Goal: Go to known website: Access a specific website the user already knows

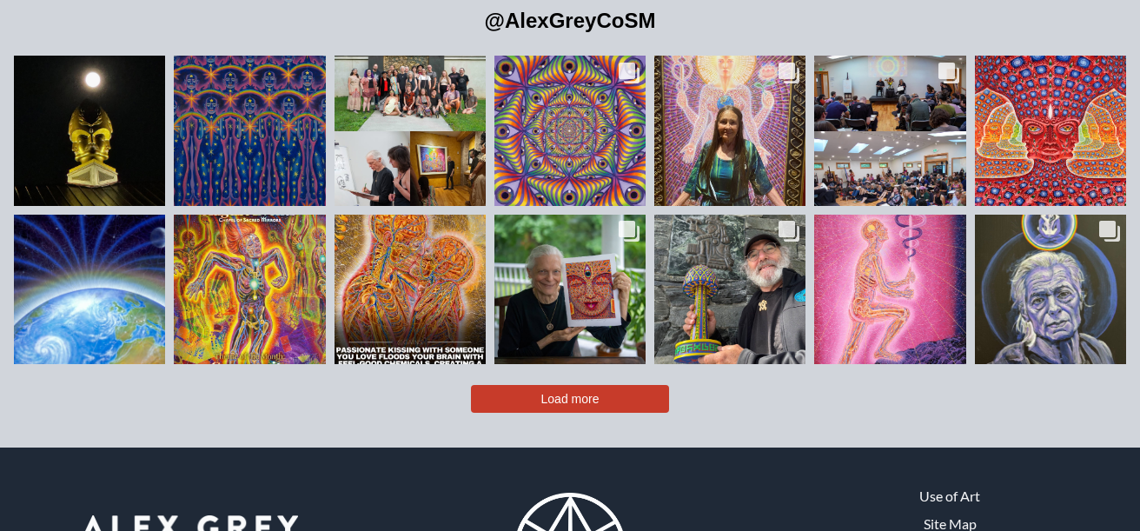
scroll to position [3698, 0]
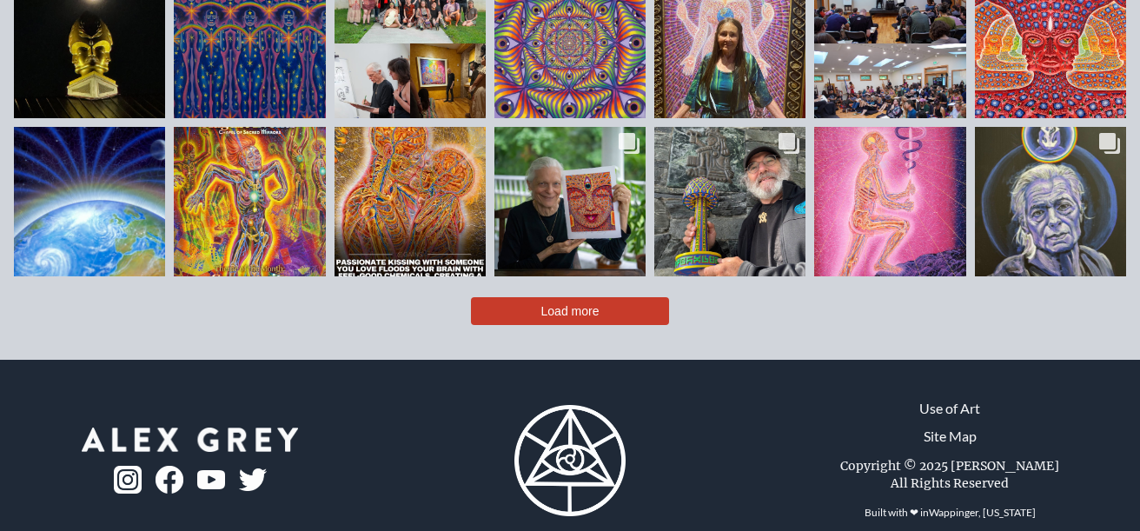
click at [119, 466] on img at bounding box center [128, 480] width 28 height 28
